Goal: Check status: Check status

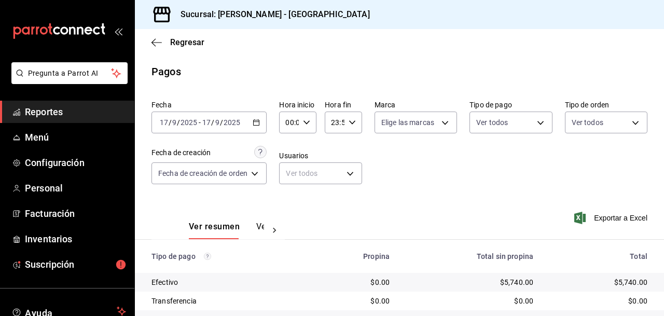
scroll to position [65, 0]
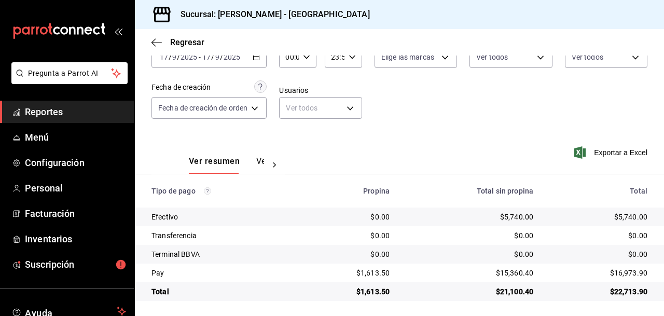
click at [50, 107] on span "Reportes" at bounding box center [75, 112] width 101 height 14
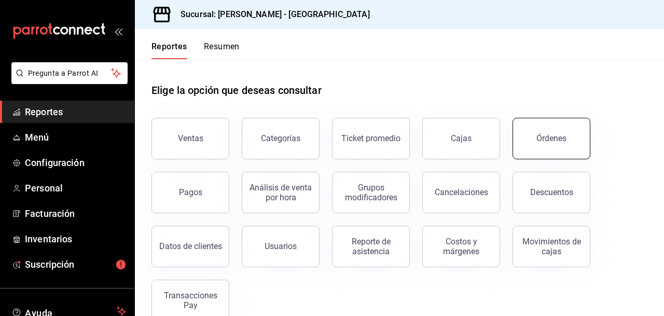
click at [539, 133] on button "Órdenes" at bounding box center [551, 138] width 78 height 41
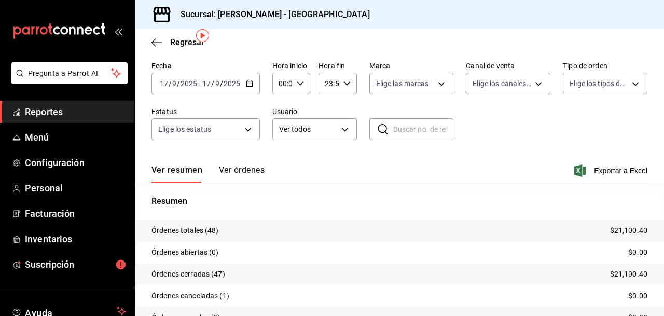
scroll to position [36, 0]
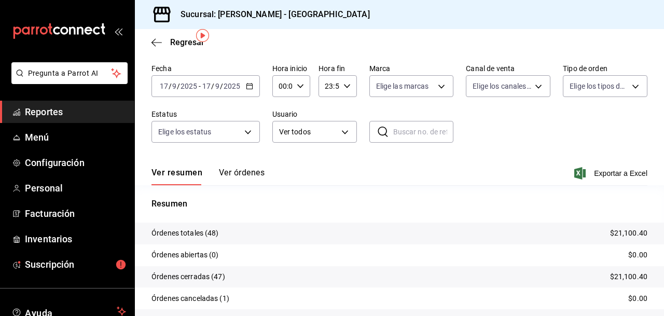
click at [250, 85] on \(Stroke\) "button" at bounding box center [249, 85] width 6 height 1
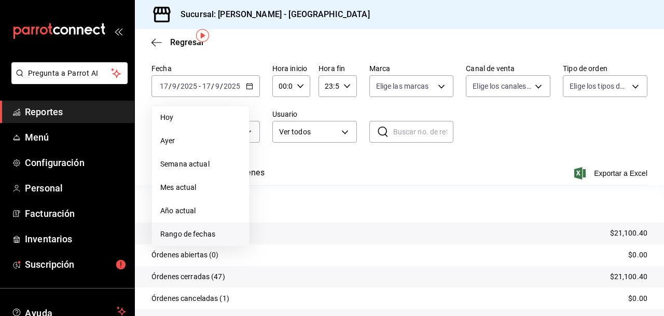
click at [208, 233] on span "Rango de fechas" at bounding box center [200, 234] width 80 height 11
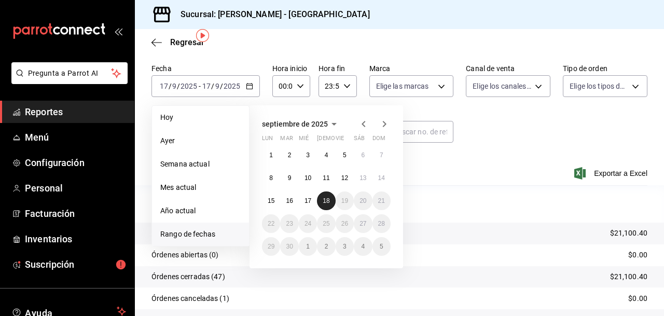
click at [324, 201] on abbr "18" at bounding box center [326, 200] width 7 height 7
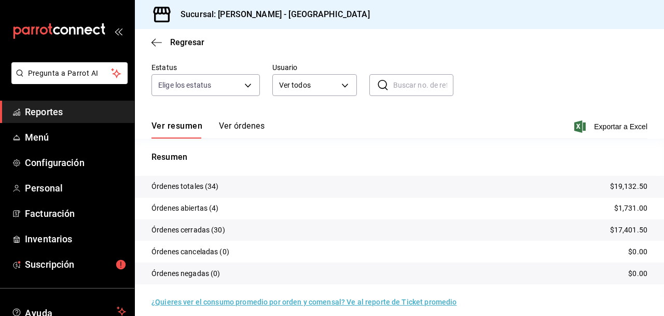
scroll to position [91, 0]
